Goal: Task Accomplishment & Management: Manage account settings

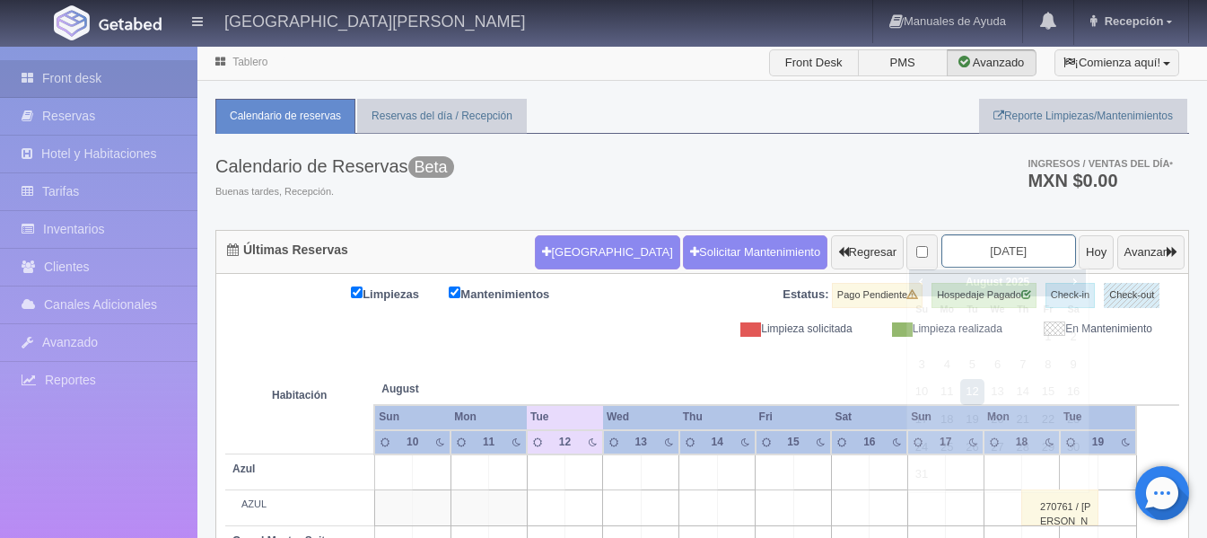
click at [1021, 253] on input "[DATE]" at bounding box center [1009, 250] width 135 height 33
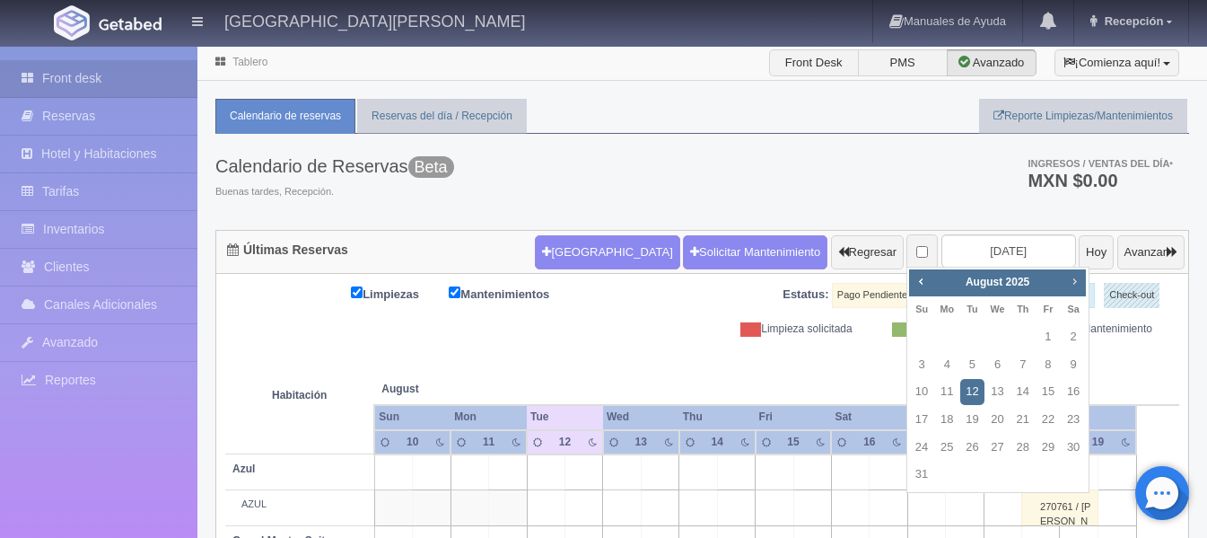
click at [1073, 278] on span "Next" at bounding box center [1074, 281] width 14 height 14
click at [1076, 276] on span "Next" at bounding box center [1074, 281] width 14 height 14
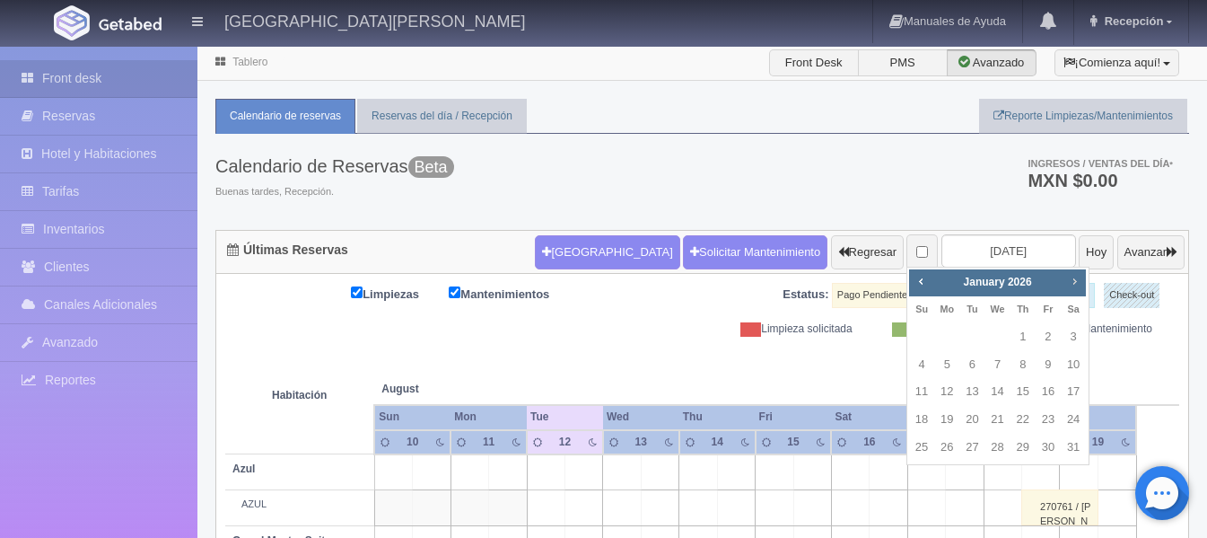
click at [1076, 276] on span "Next" at bounding box center [1074, 281] width 14 height 14
click at [993, 344] on link "4" at bounding box center [997, 337] width 23 height 26
type input "[DATE]"
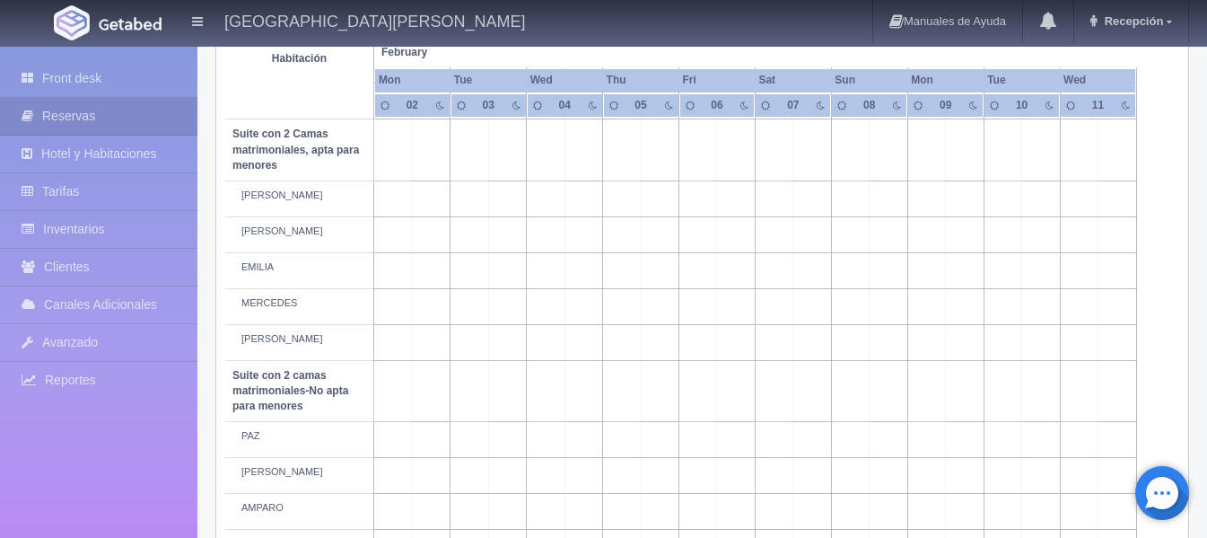
scroll to position [1344, 0]
